Goal: Communication & Community: Participate in discussion

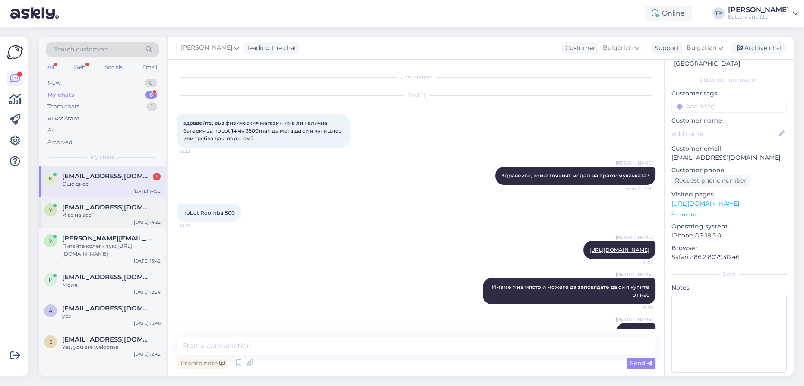
click at [93, 203] on span "[EMAIL_ADDRESS][DOMAIN_NAME]" at bounding box center [107, 207] width 90 height 8
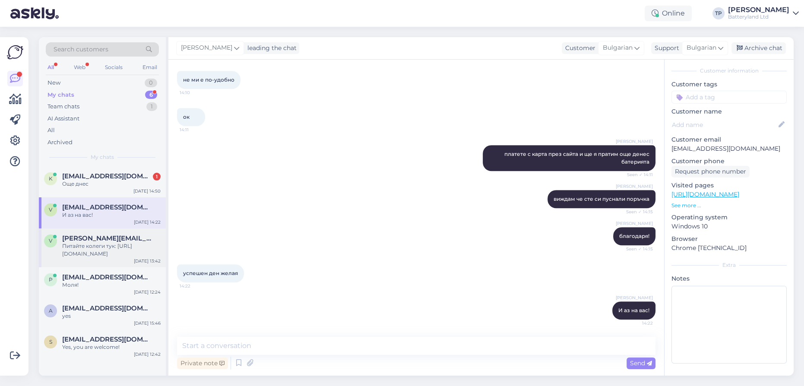
click at [101, 250] on div "v [PERSON_NAME][EMAIL_ADDRESS][DOMAIN_NAME] Питайте колеги тук: [URL][DOMAIN_NA…" at bounding box center [102, 247] width 127 height 39
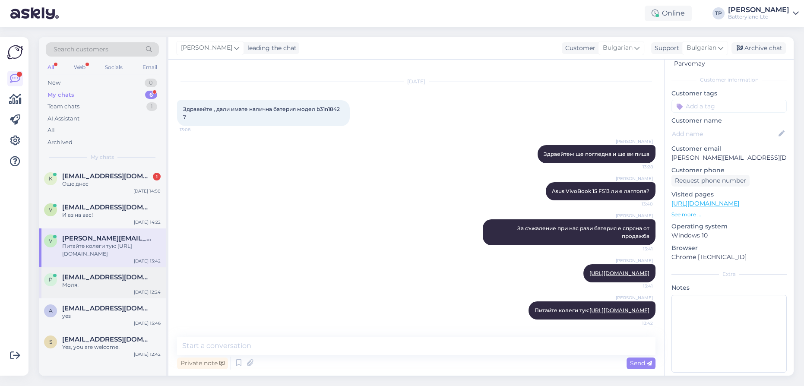
scroll to position [37, 0]
click at [111, 98] on div "My chats 6" at bounding box center [102, 95] width 113 height 12
click at [82, 176] on span "[EMAIL_ADDRESS][DOMAIN_NAME]" at bounding box center [107, 176] width 90 height 8
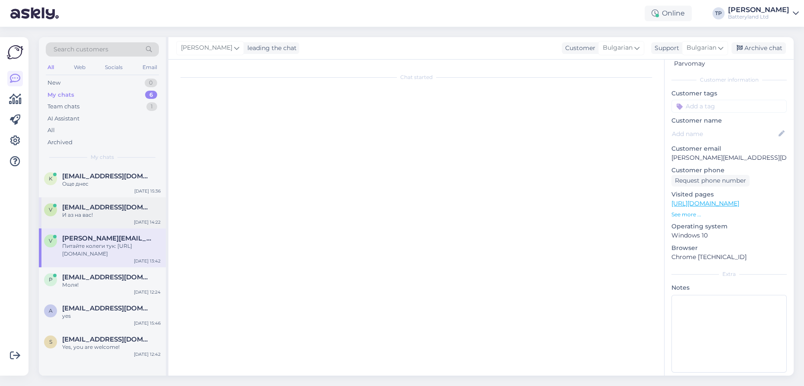
scroll to position [29, 0]
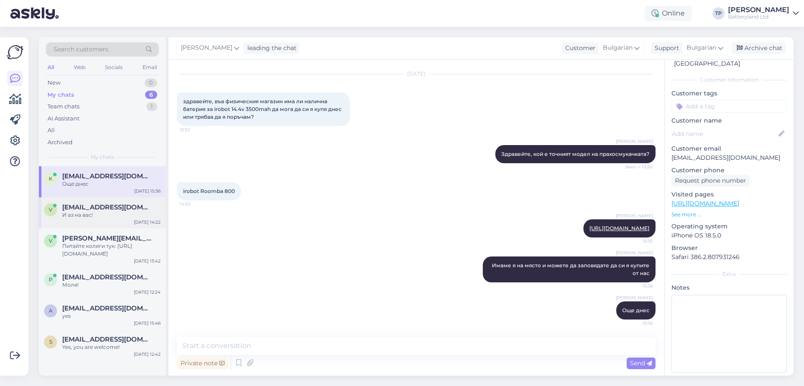
click at [95, 207] on span "[EMAIL_ADDRESS][DOMAIN_NAME]" at bounding box center [107, 207] width 90 height 8
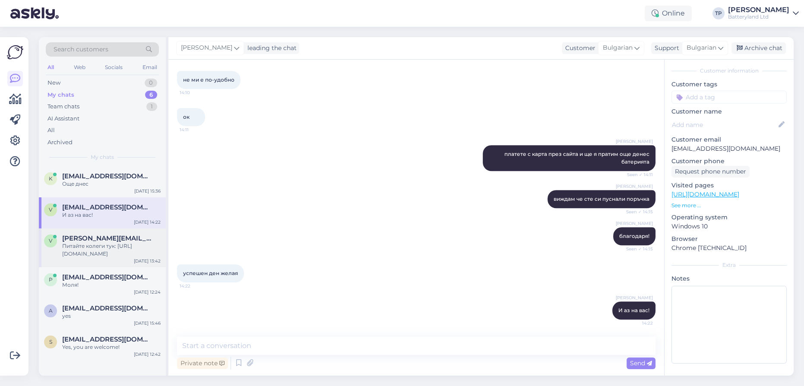
drag, startPoint x: 99, startPoint y: 229, endPoint x: 101, endPoint y: 245, distance: 16.2
click at [99, 234] on span "[PERSON_NAME][EMAIL_ADDRESS][DOMAIN_NAME]" at bounding box center [107, 238] width 90 height 8
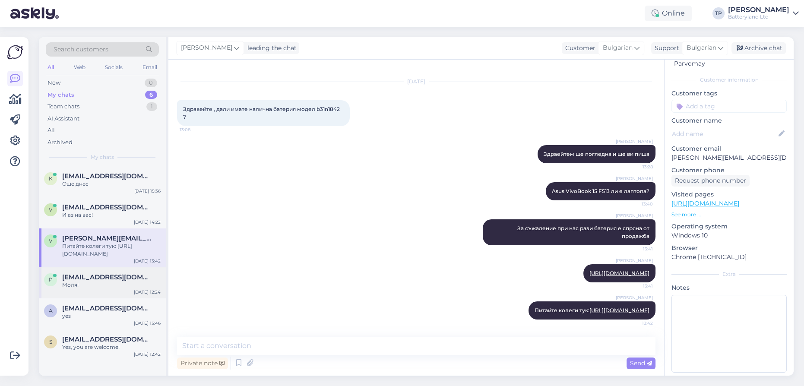
drag, startPoint x: 101, startPoint y: 263, endPoint x: 102, endPoint y: 269, distance: 5.3
click at [102, 273] on div "[EMAIL_ADDRESS][DOMAIN_NAME] Моля!" at bounding box center [111, 281] width 98 height 16
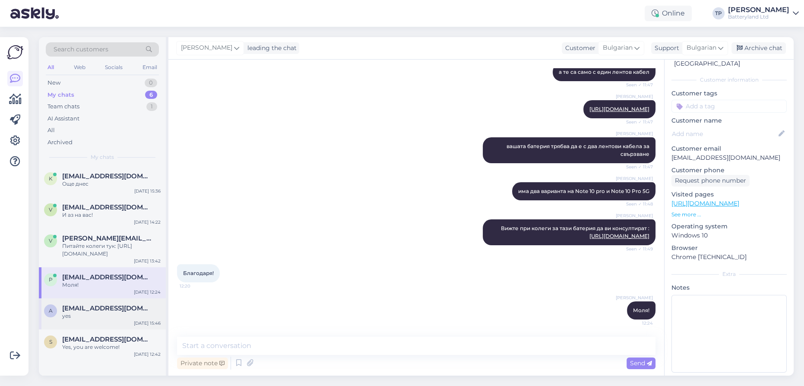
click at [104, 304] on span "[EMAIL_ADDRESS][DOMAIN_NAME]" at bounding box center [107, 308] width 90 height 8
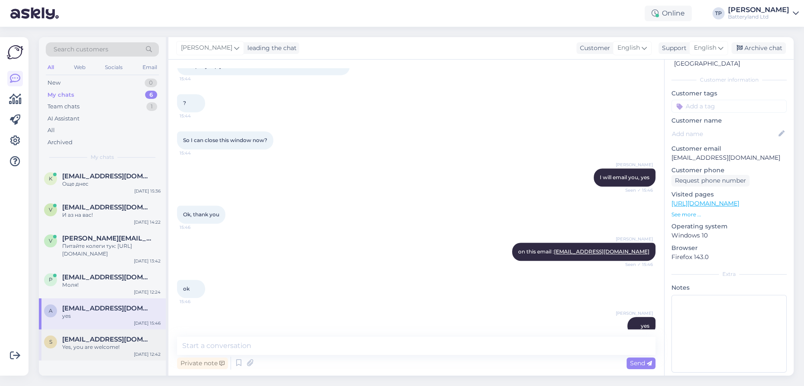
click at [101, 336] on span "[EMAIL_ADDRESS][DOMAIN_NAME]" at bounding box center [107, 340] width 90 height 8
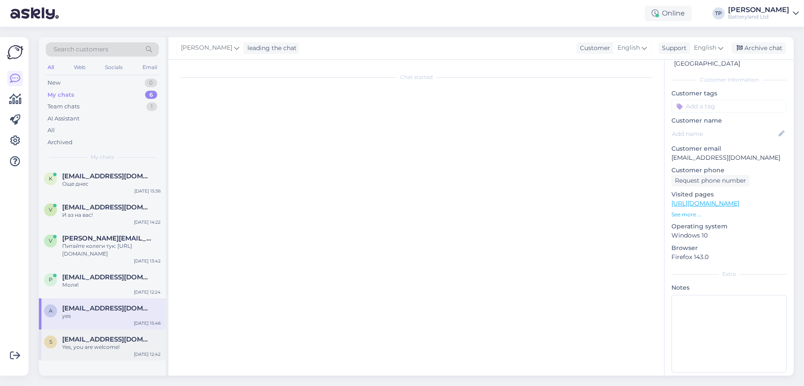
scroll to position [989, 0]
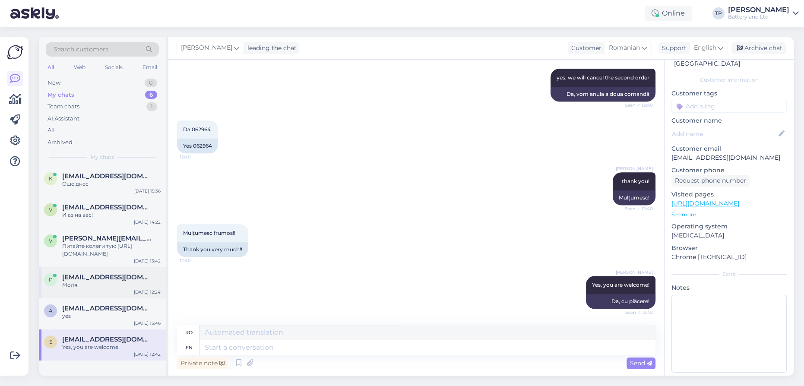
click at [132, 273] on div "[EMAIL_ADDRESS][DOMAIN_NAME] Моля!" at bounding box center [111, 281] width 98 height 16
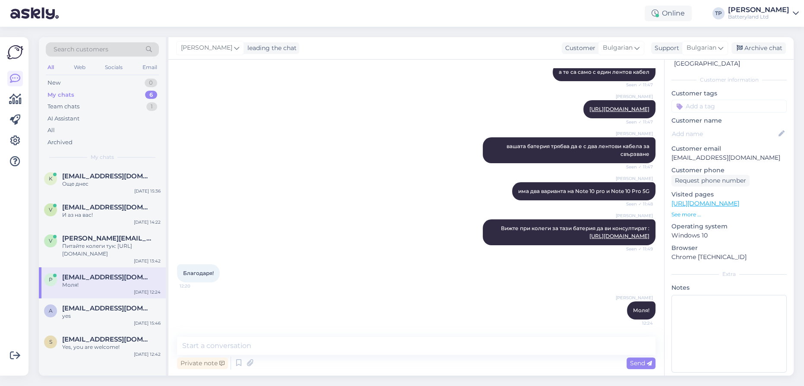
scroll to position [231, 0]
